Goal: Transaction & Acquisition: Purchase product/service

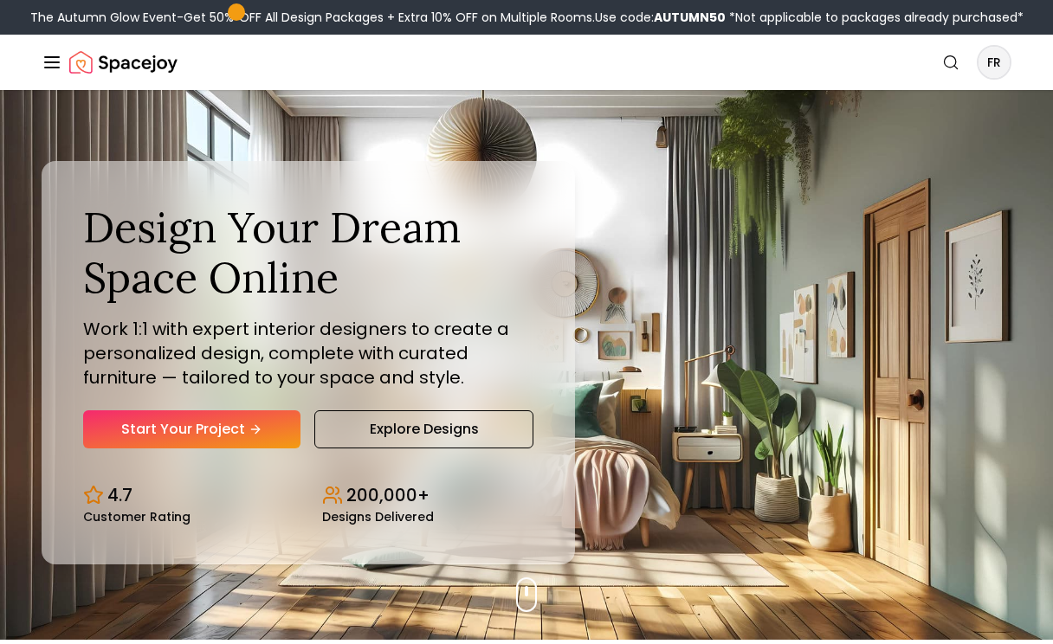
scroll to position [6, 0]
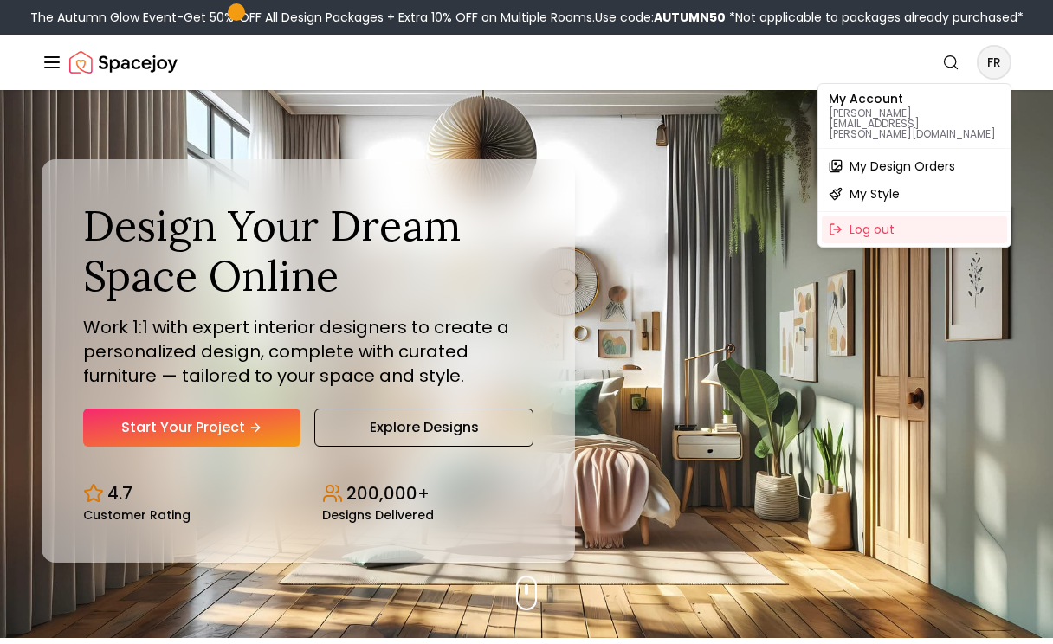
click at [920, 158] on span "My Design Orders" at bounding box center [902, 166] width 106 height 17
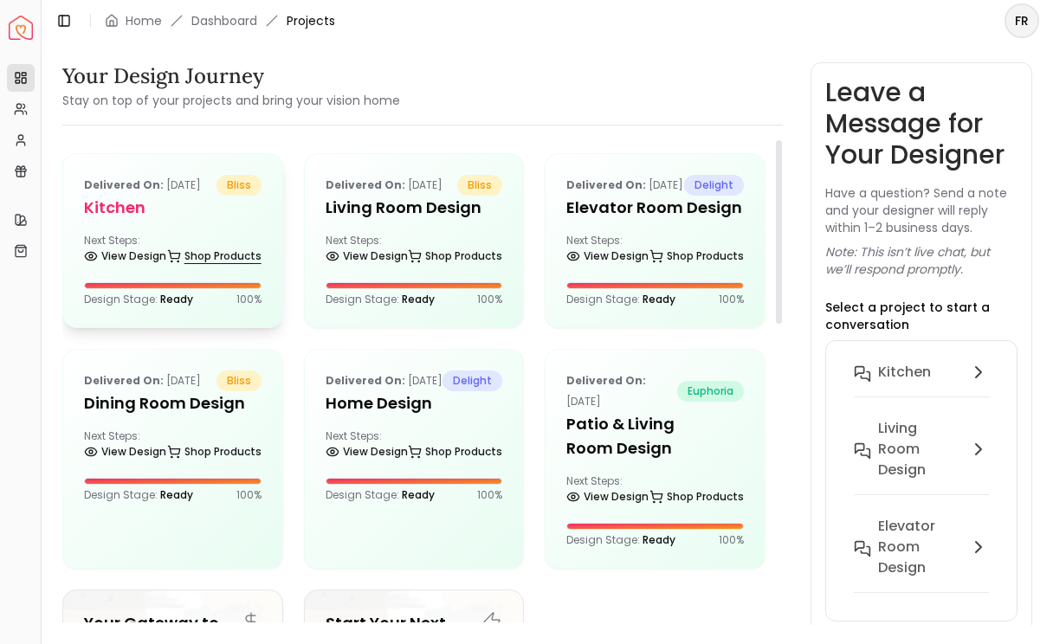
click at [212, 268] on link "Shop Products" at bounding box center [214, 256] width 94 height 24
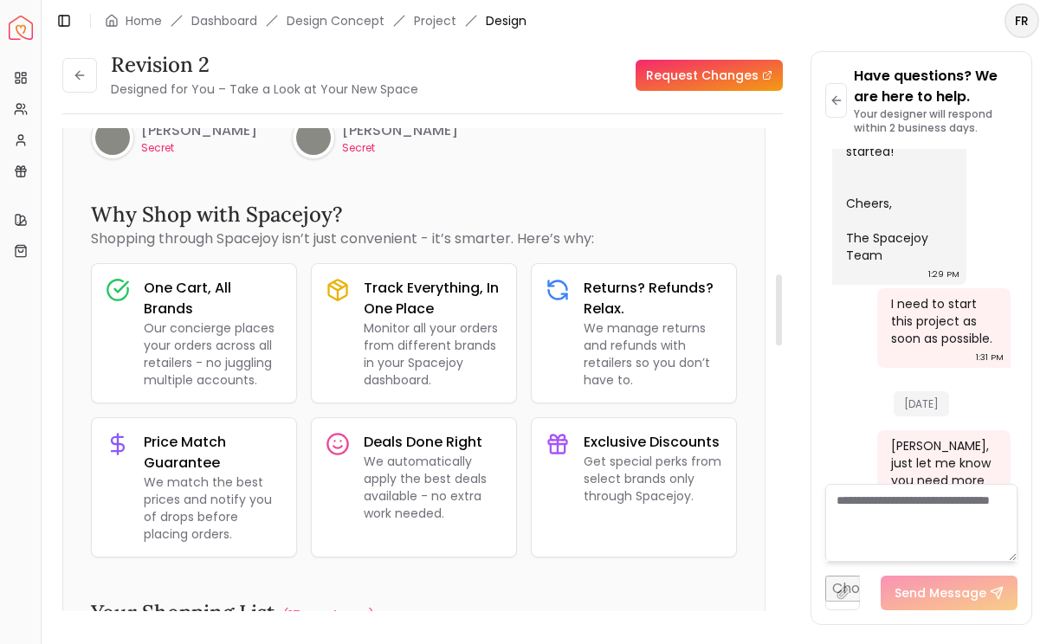
scroll to position [988, 0]
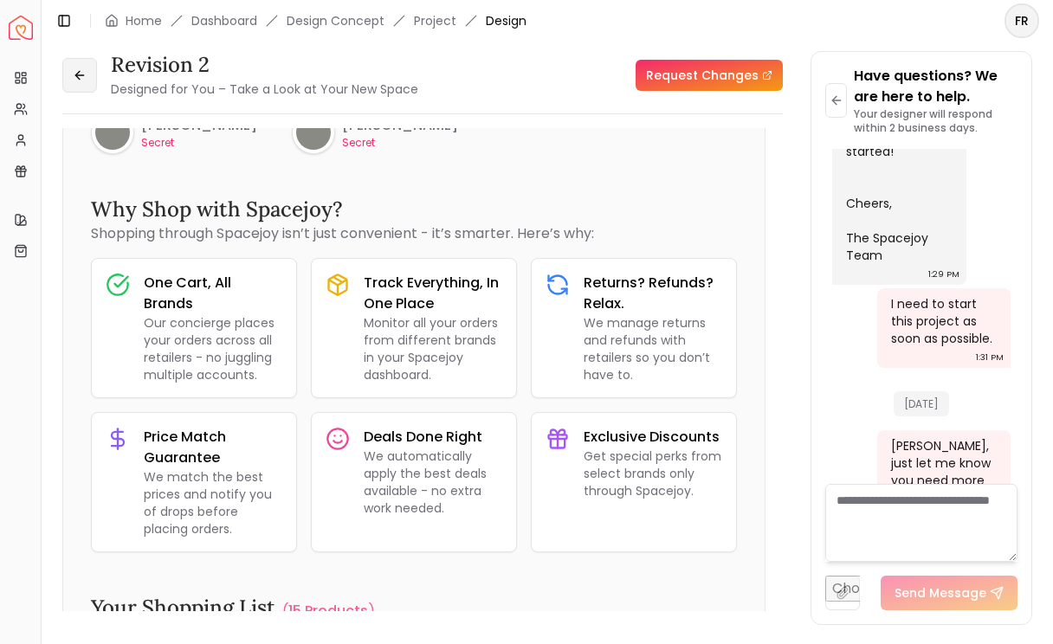
click at [84, 84] on button at bounding box center [79, 75] width 35 height 35
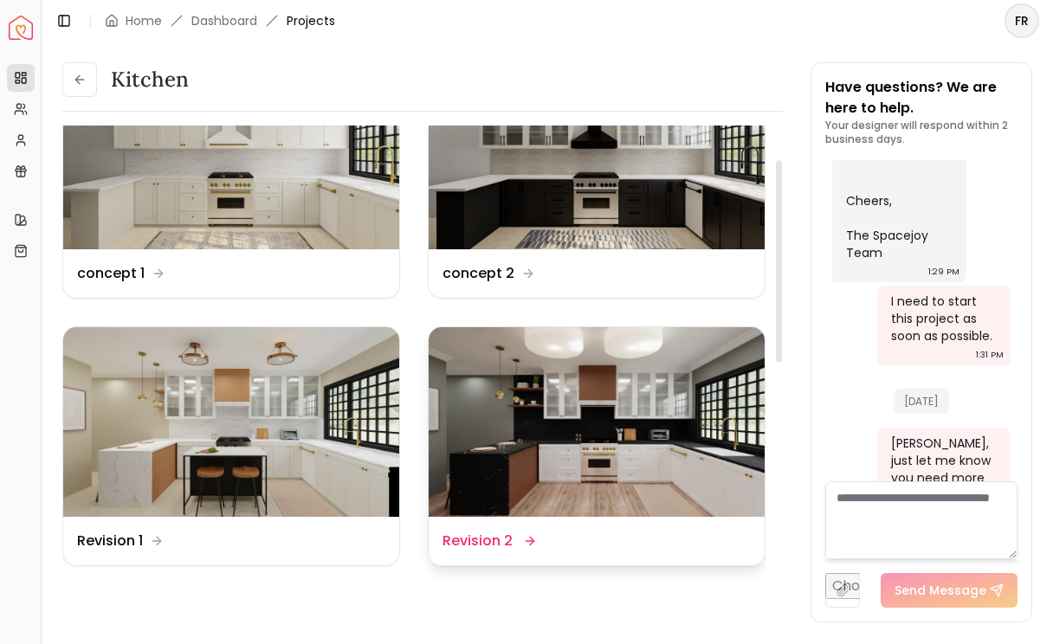
scroll to position [94, 0]
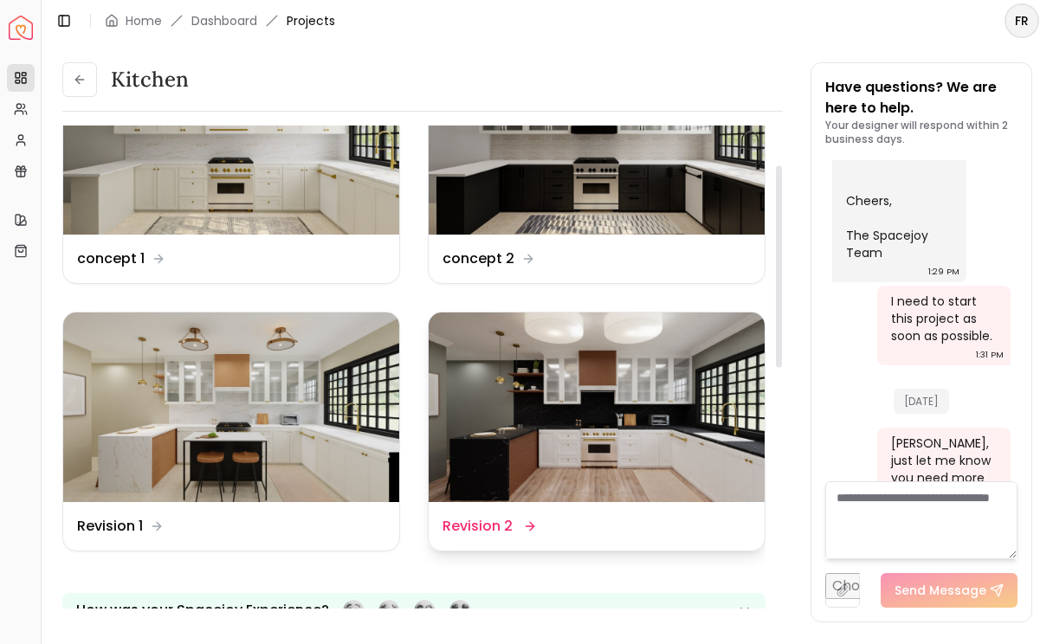
click at [508, 465] on img at bounding box center [597, 407] width 336 height 189
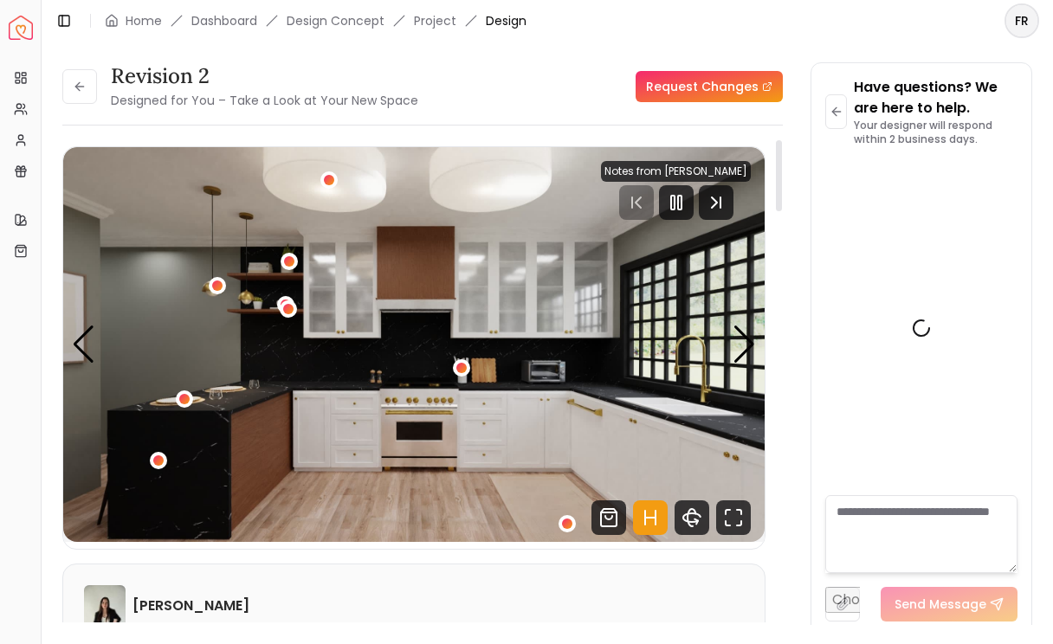
scroll to position [1189, 0]
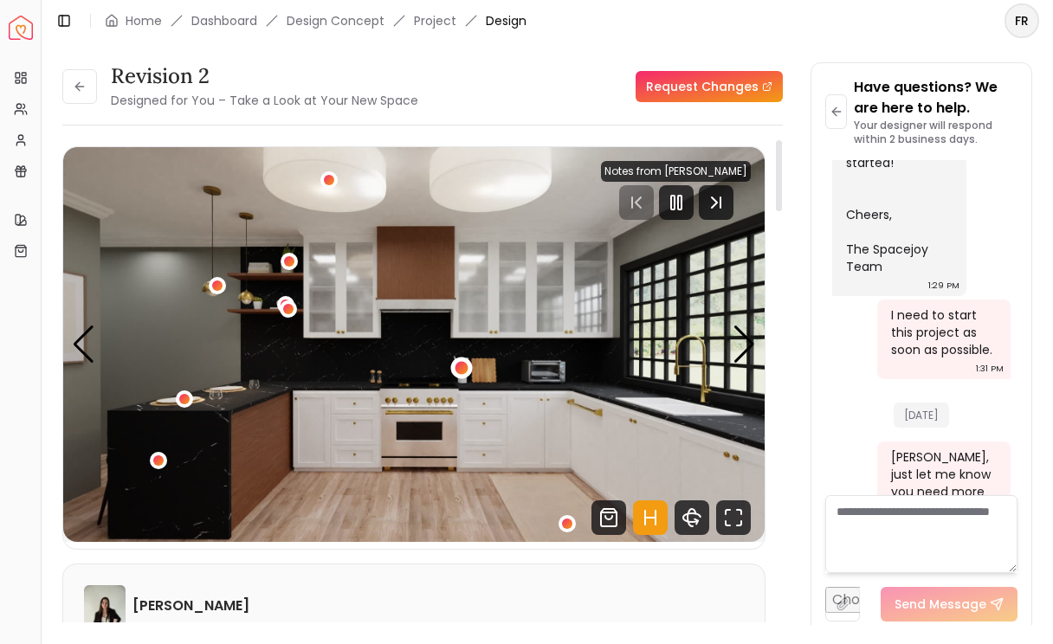
click at [464, 365] on div "1 / 6" at bounding box center [461, 368] width 13 height 13
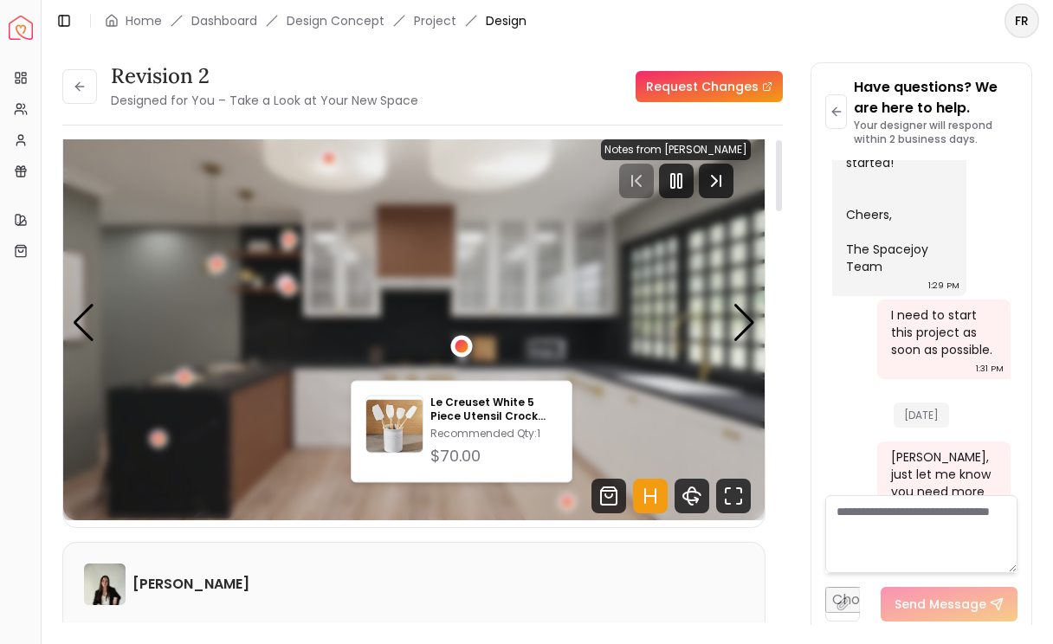
scroll to position [0, 0]
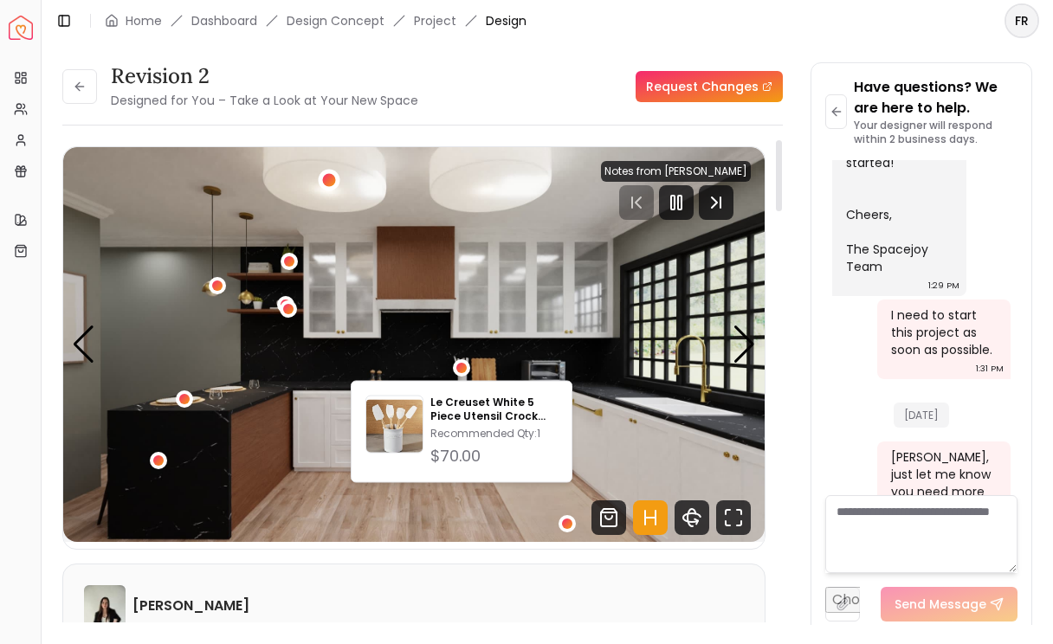
click at [335, 184] on div "1 / 6" at bounding box center [330, 181] width 22 height 22
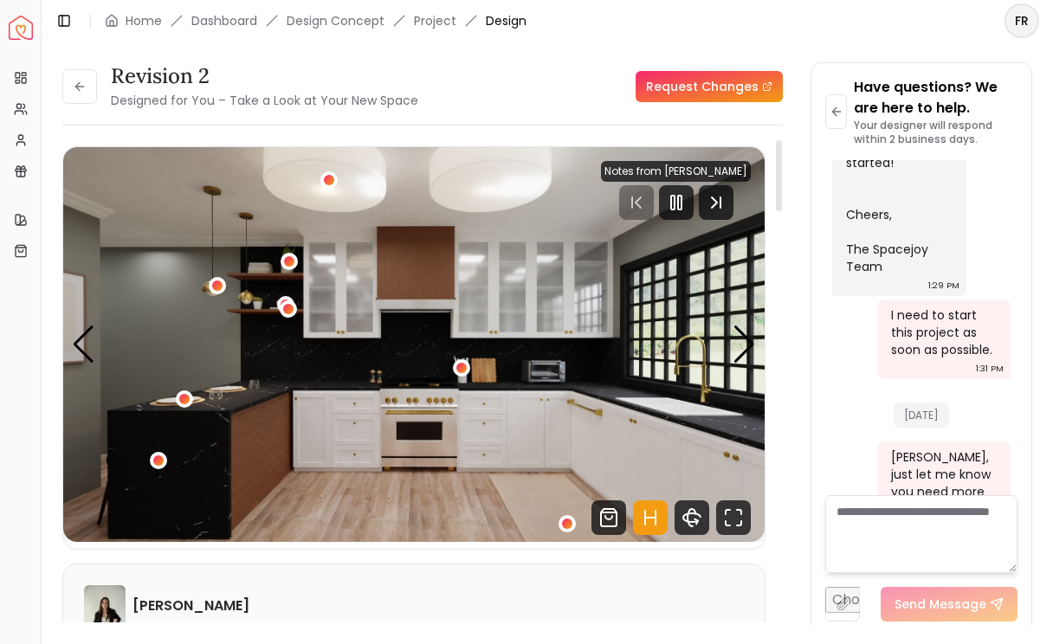
click at [347, 315] on img "1 / 6" at bounding box center [413, 344] width 701 height 395
click at [220, 284] on div "1 / 6" at bounding box center [217, 286] width 13 height 13
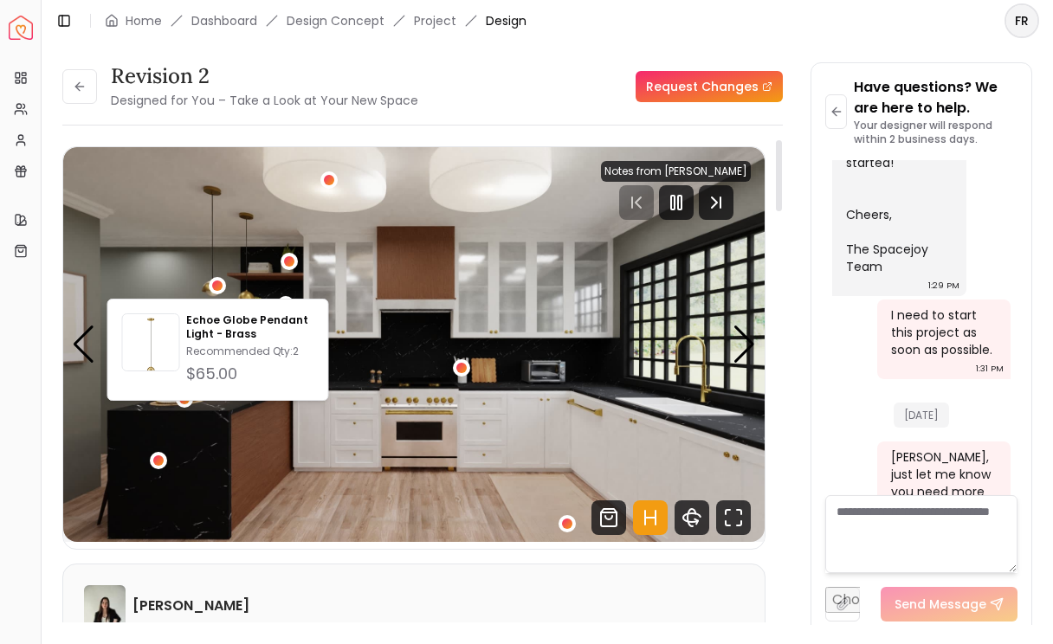
click at [331, 268] on img "1 / 6" at bounding box center [413, 344] width 701 height 395
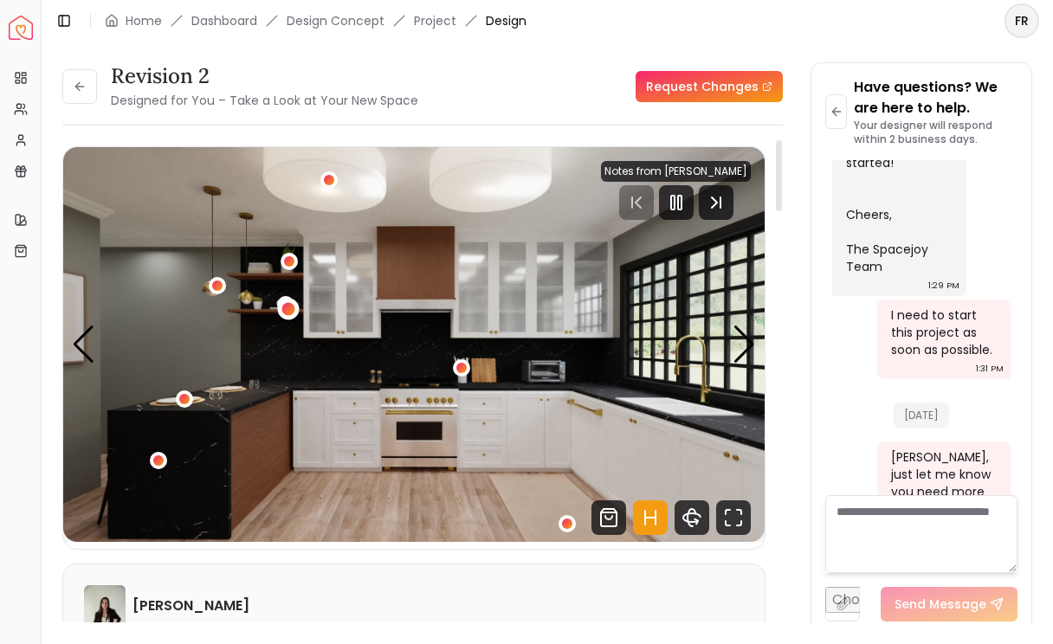
click at [282, 311] on div "1 / 6" at bounding box center [288, 309] width 13 height 13
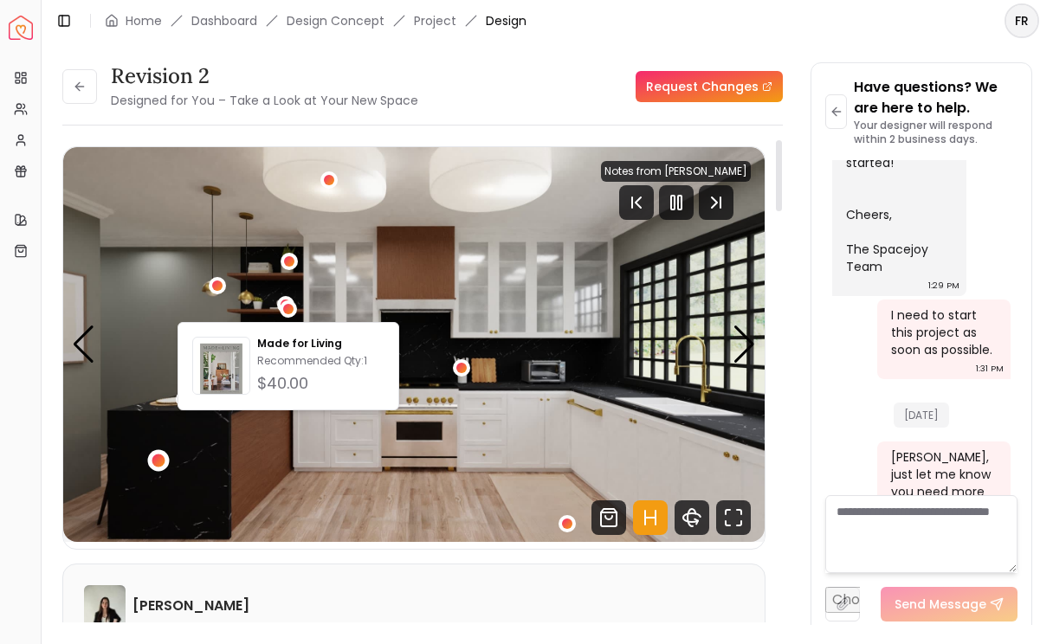
click at [157, 464] on div "1 / 6" at bounding box center [158, 461] width 13 height 13
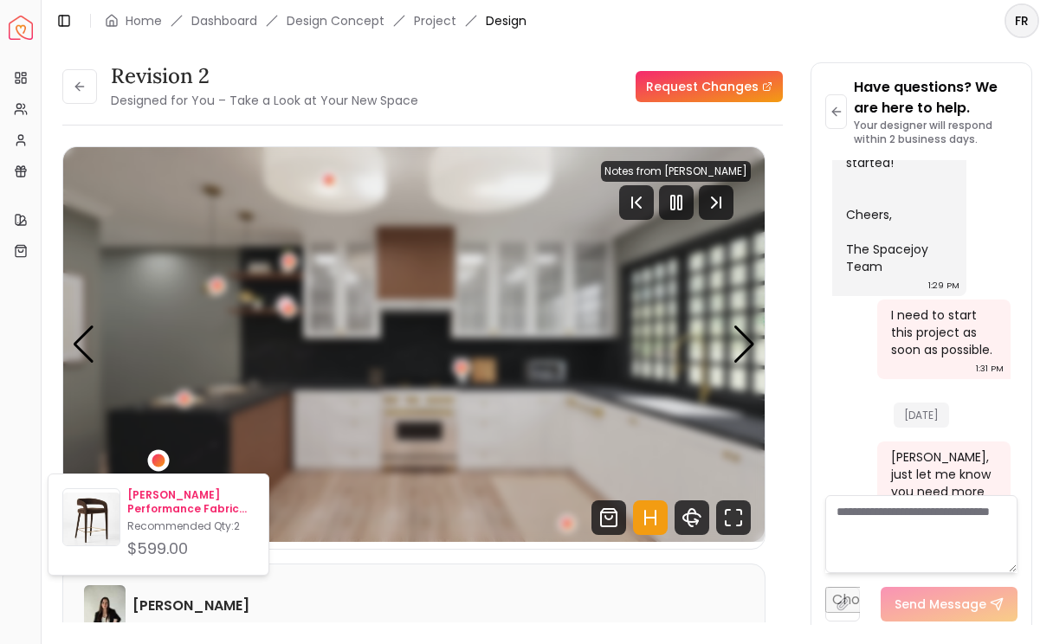
click at [175, 516] on div "[PERSON_NAME] Performance Fabric Counter Stool Recommended Qty: 2 $599.00" at bounding box center [190, 524] width 127 height 73
